Goal: Obtain resource: Download file/media

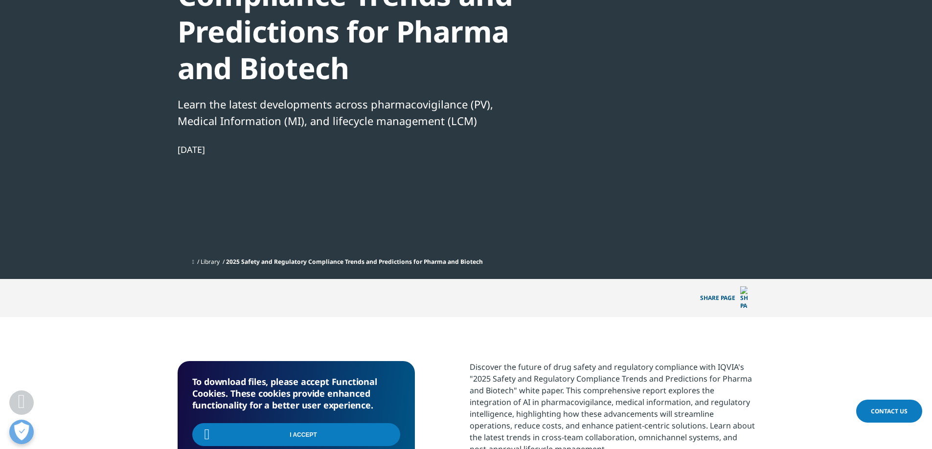
scroll to position [159, 0]
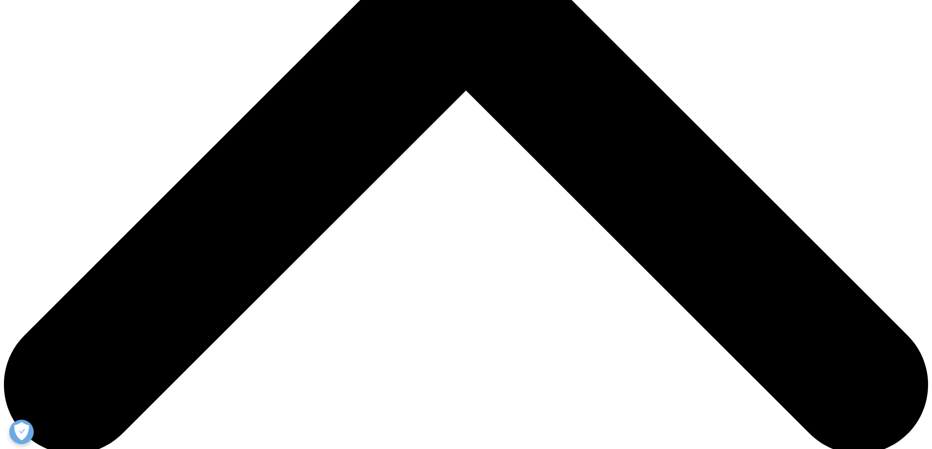
scroll to position [501, 0]
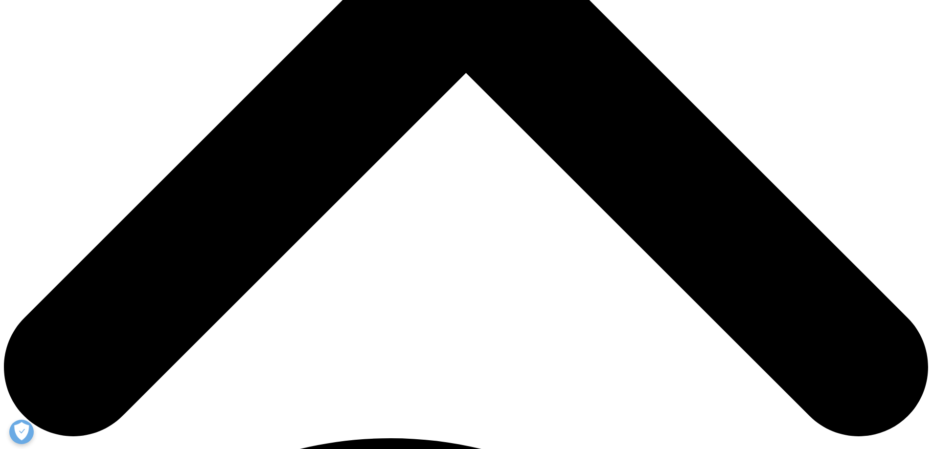
type input "Ganesh"
type input "Mothukuri"
select select "Switzerland"
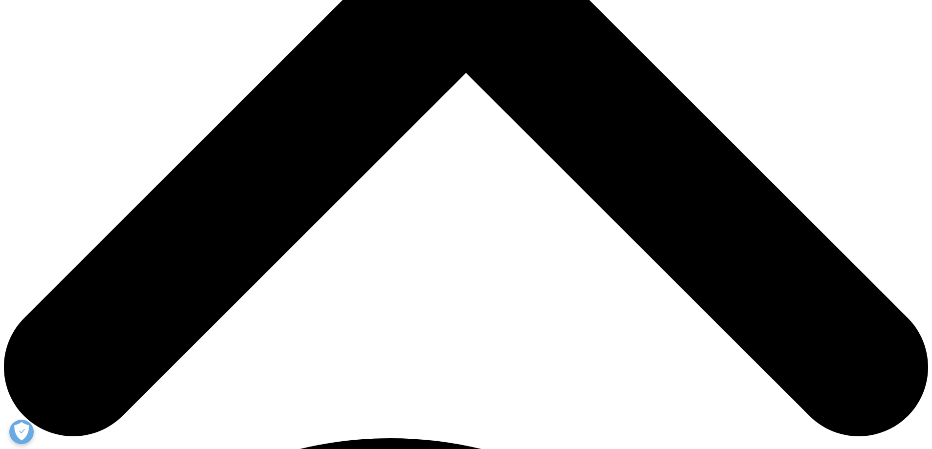
scroll to position [0, 40]
type input "[EMAIL_ADDRESS][DOMAIN_NAME]"
type input "Maitre-assistant"
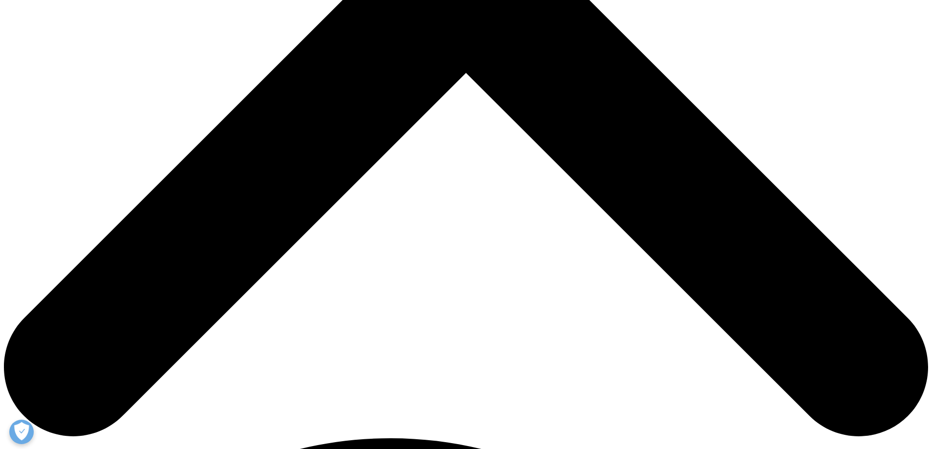
type input "UNIGE"
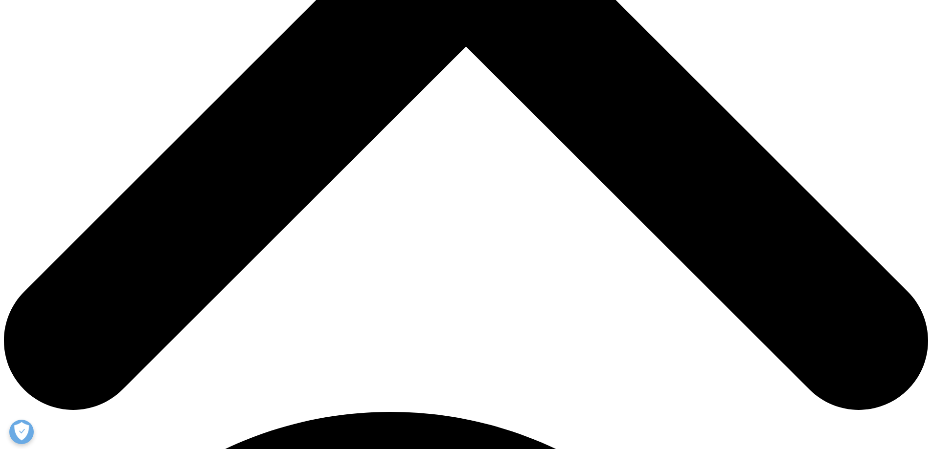
scroll to position [471, 0]
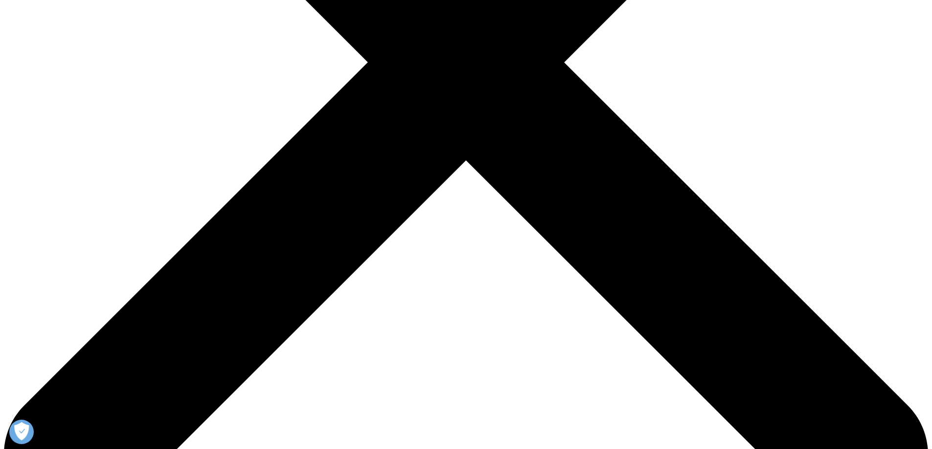
scroll to position [275, 0]
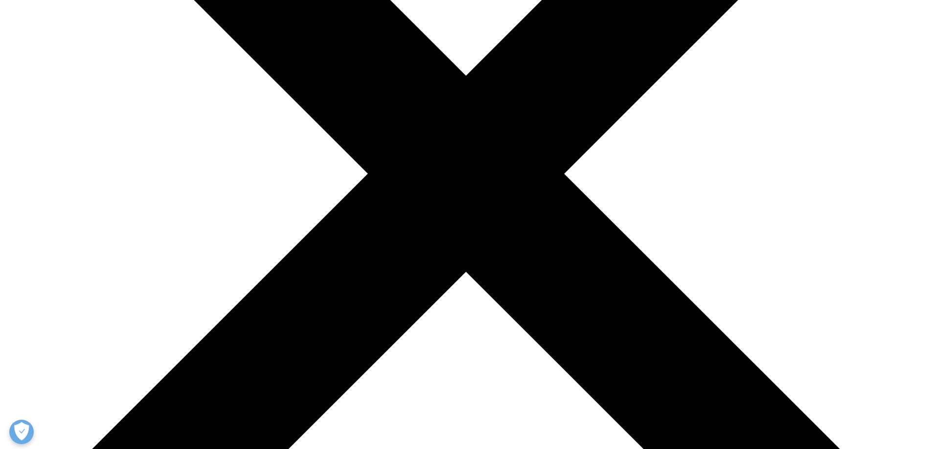
scroll to position [391, 0]
